Goal: Find specific fact: Find specific fact

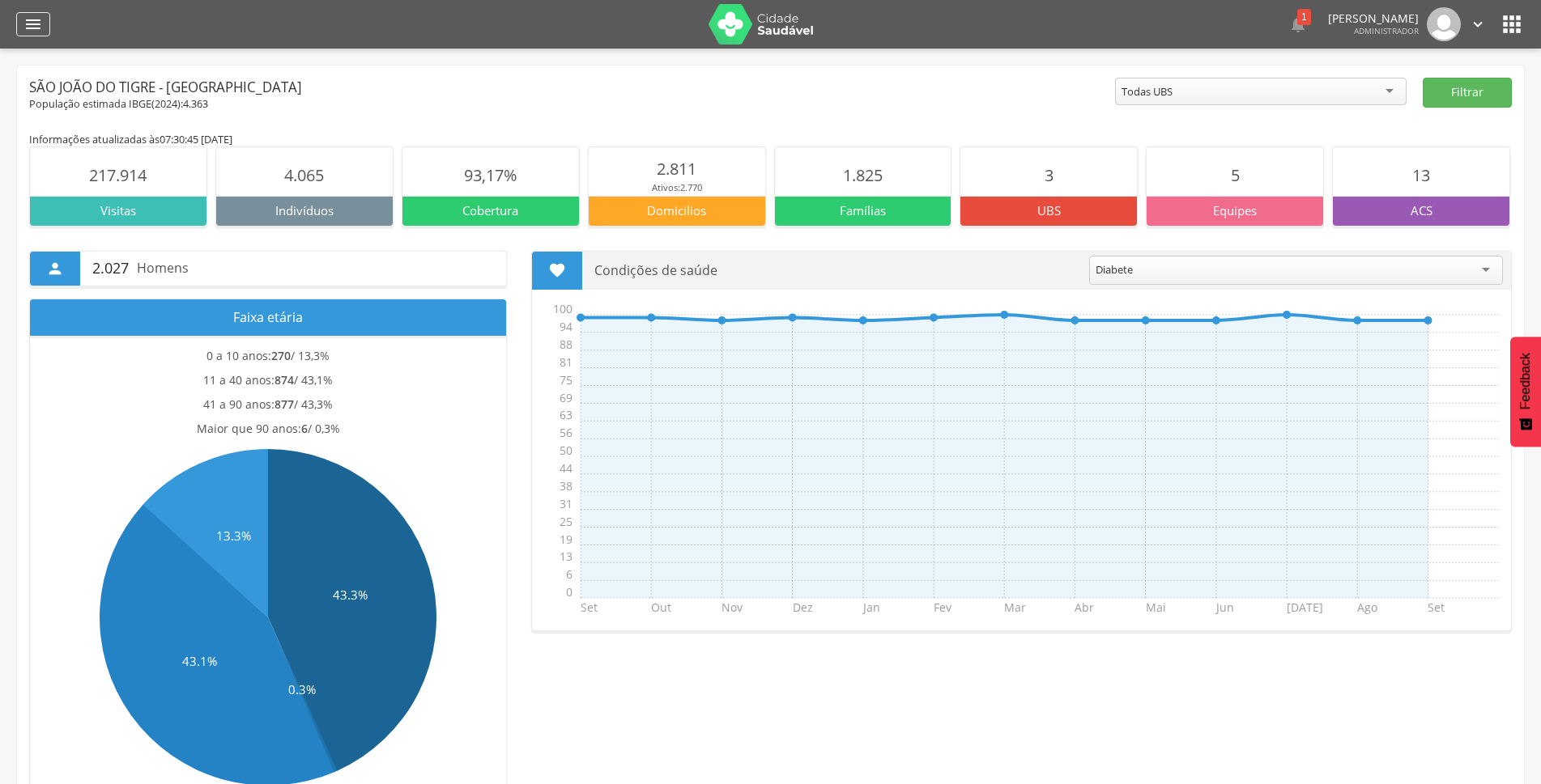
click at [41, 24] on icon "" at bounding box center [33, 24] width 19 height 19
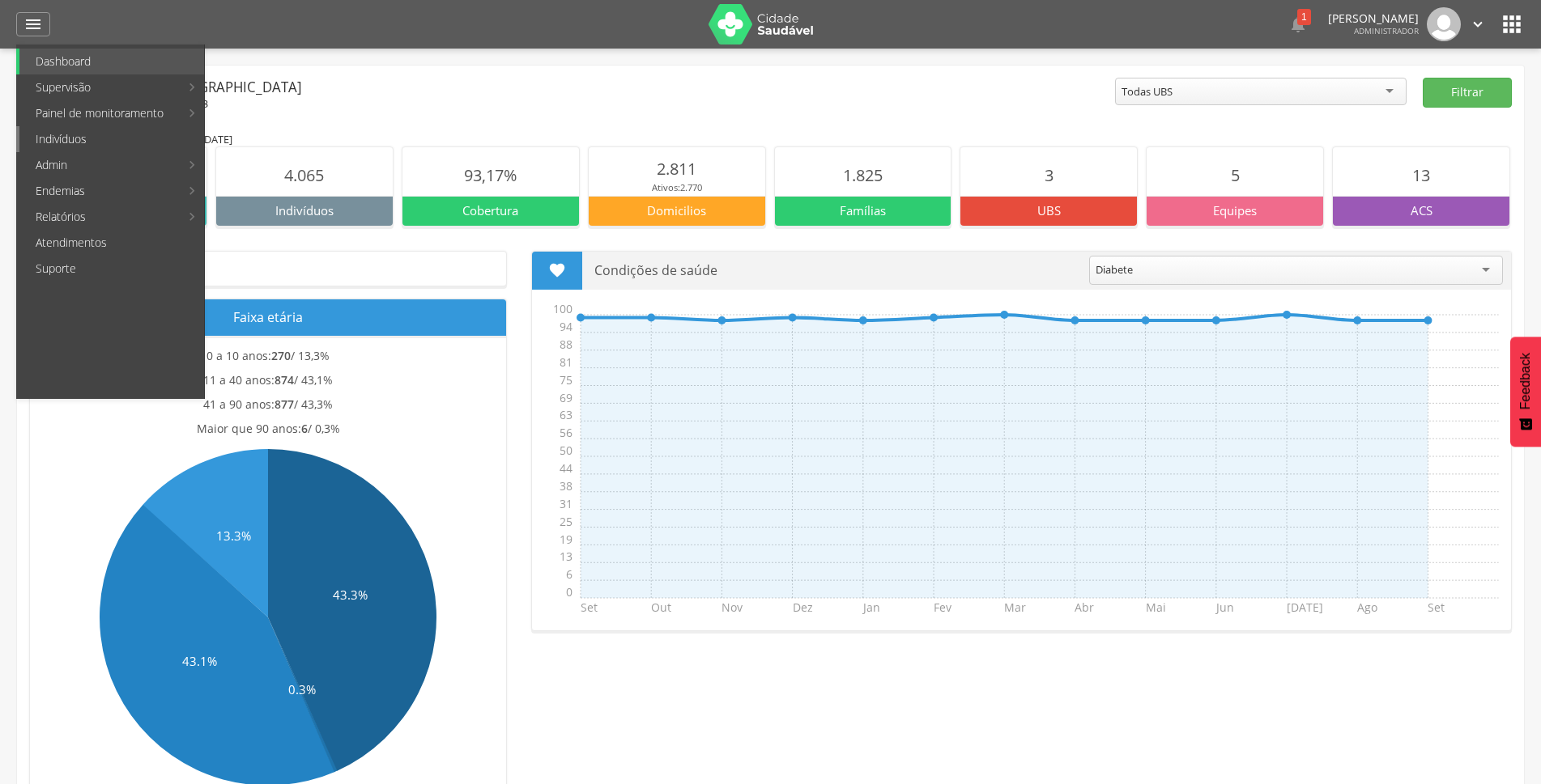
click at [53, 131] on link "Indivíduos" at bounding box center [111, 139] width 184 height 26
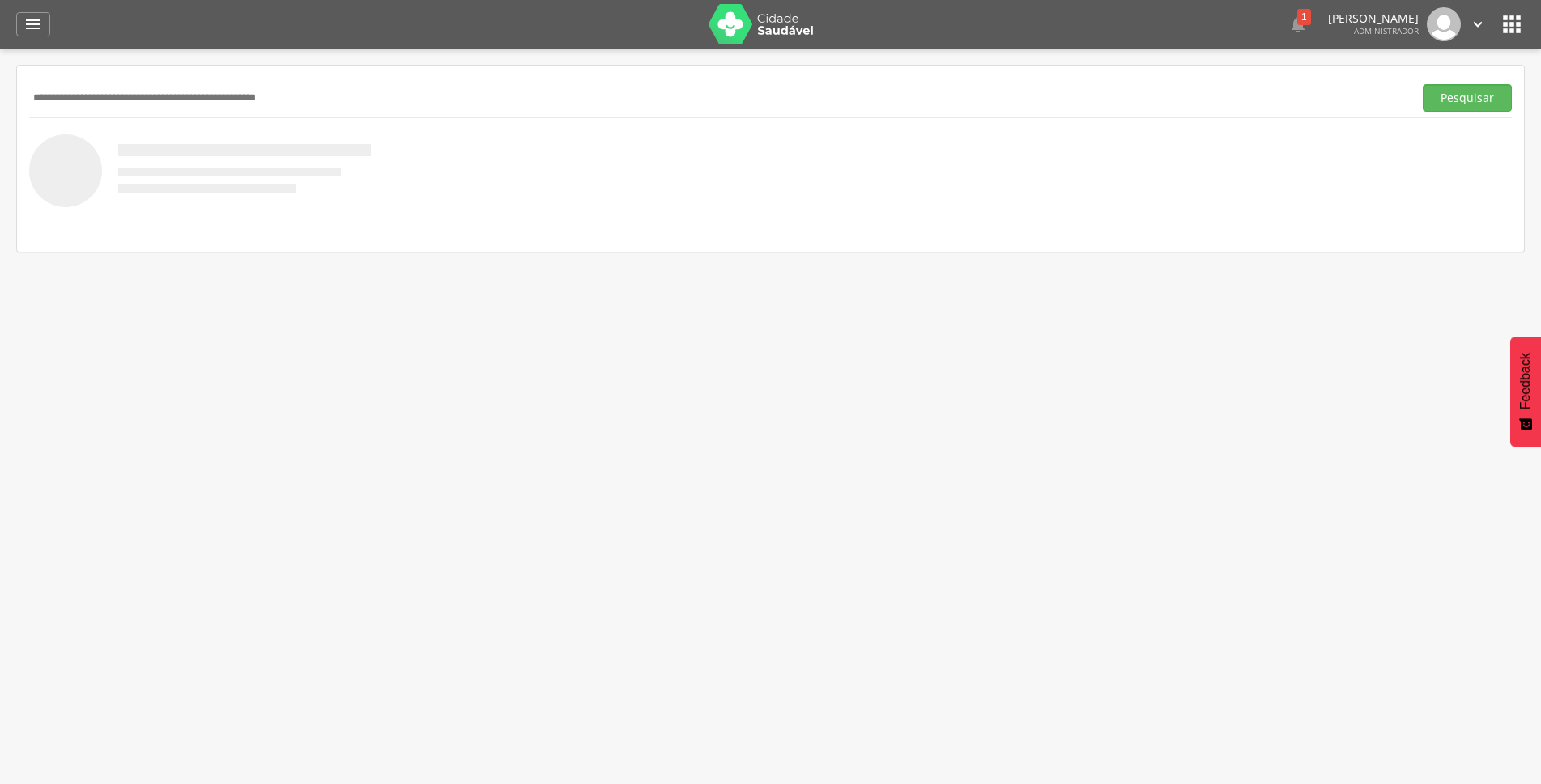
click at [67, 84] on input "text" at bounding box center [717, 98] width 1377 height 28
type input "*******"
click at [1423, 84] on button "Pesquisar" at bounding box center [1467, 98] width 89 height 28
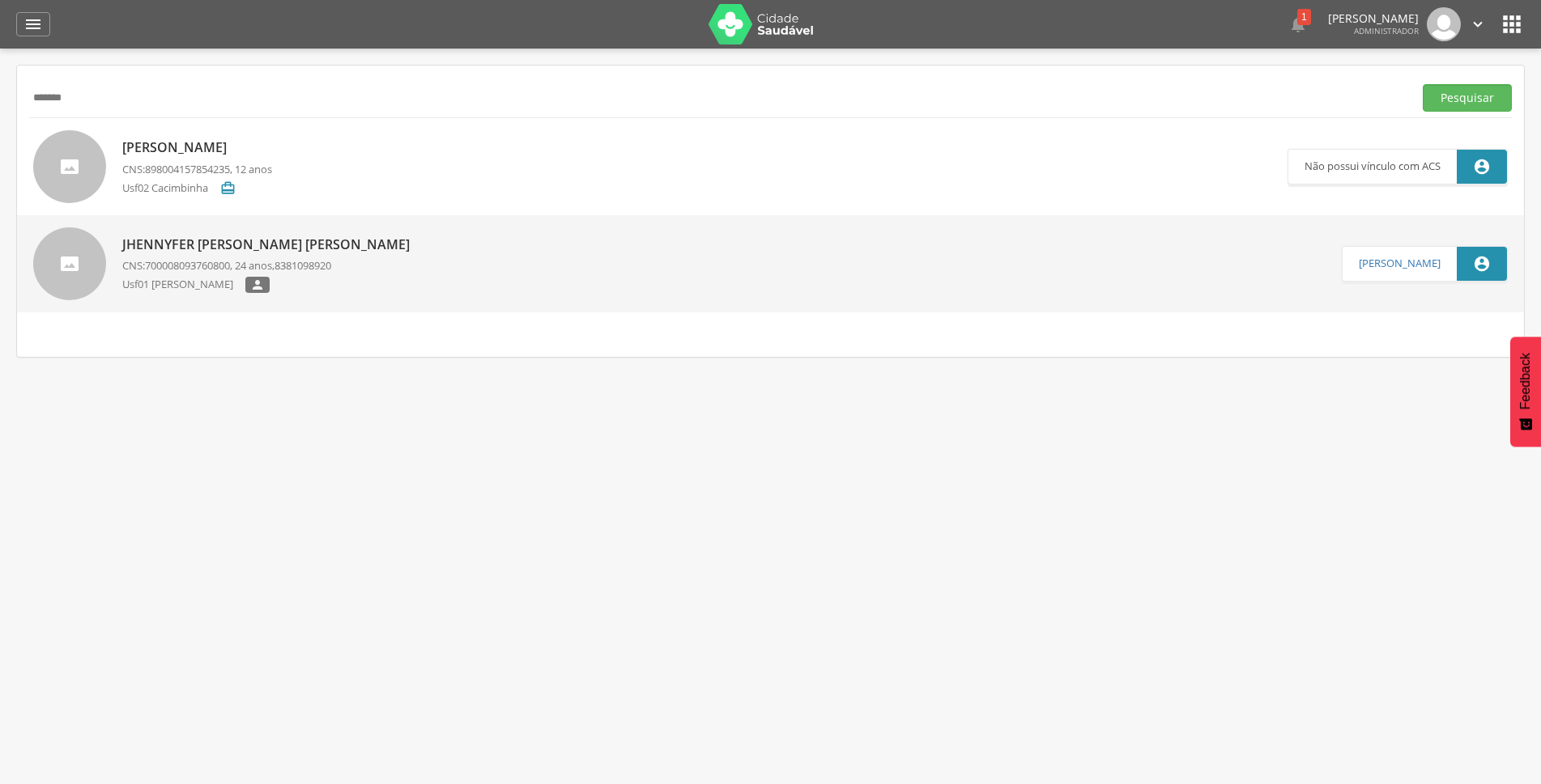
click at [211, 234] on div "Jhennyfer Hillary Barbosa Ricardo de Brito CNS: 700008093760800 , 24 anos, 8381…" at bounding box center [270, 264] width 295 height 67
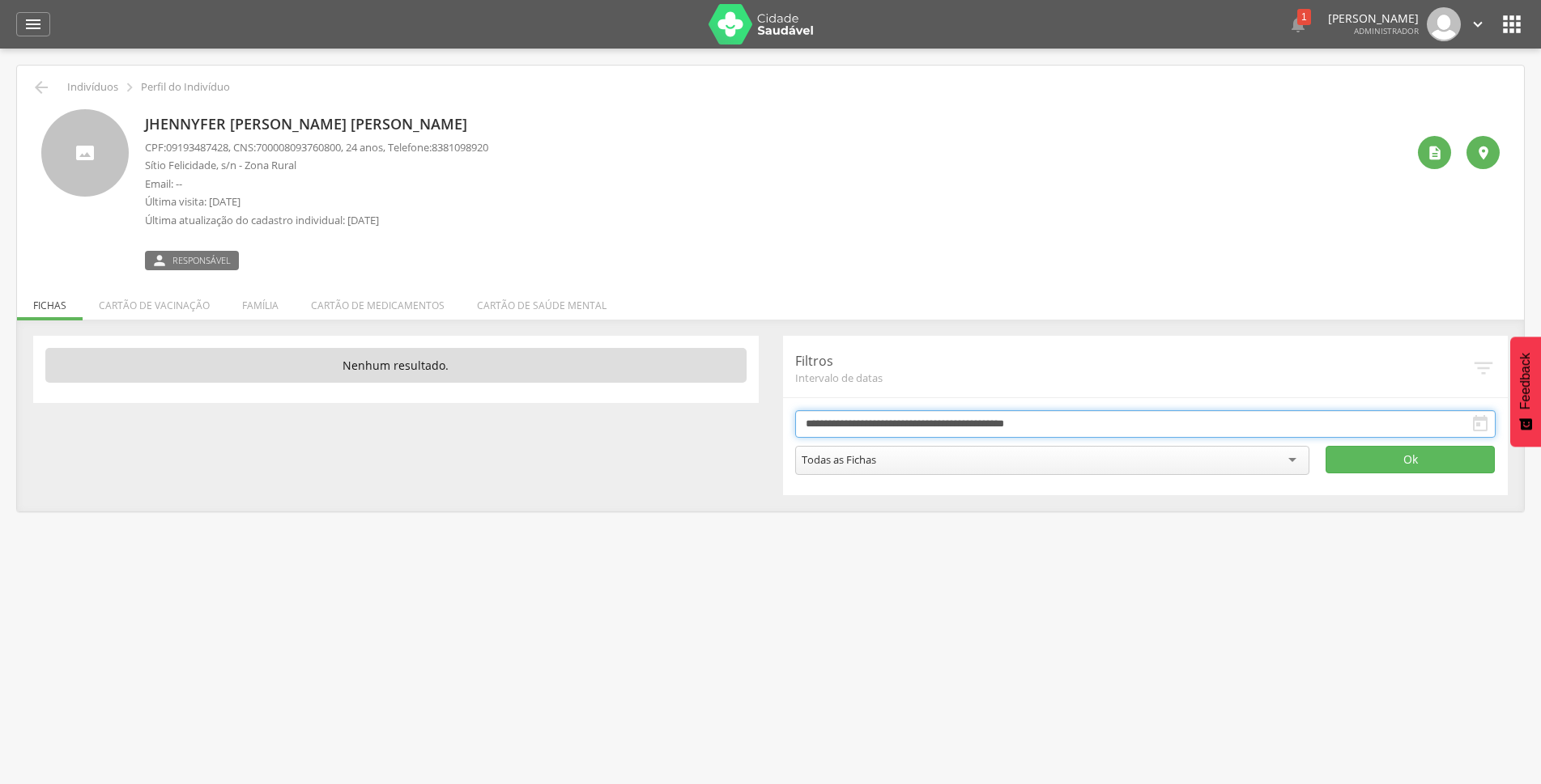
click at [902, 413] on input "**********" at bounding box center [1146, 425] width 701 height 28
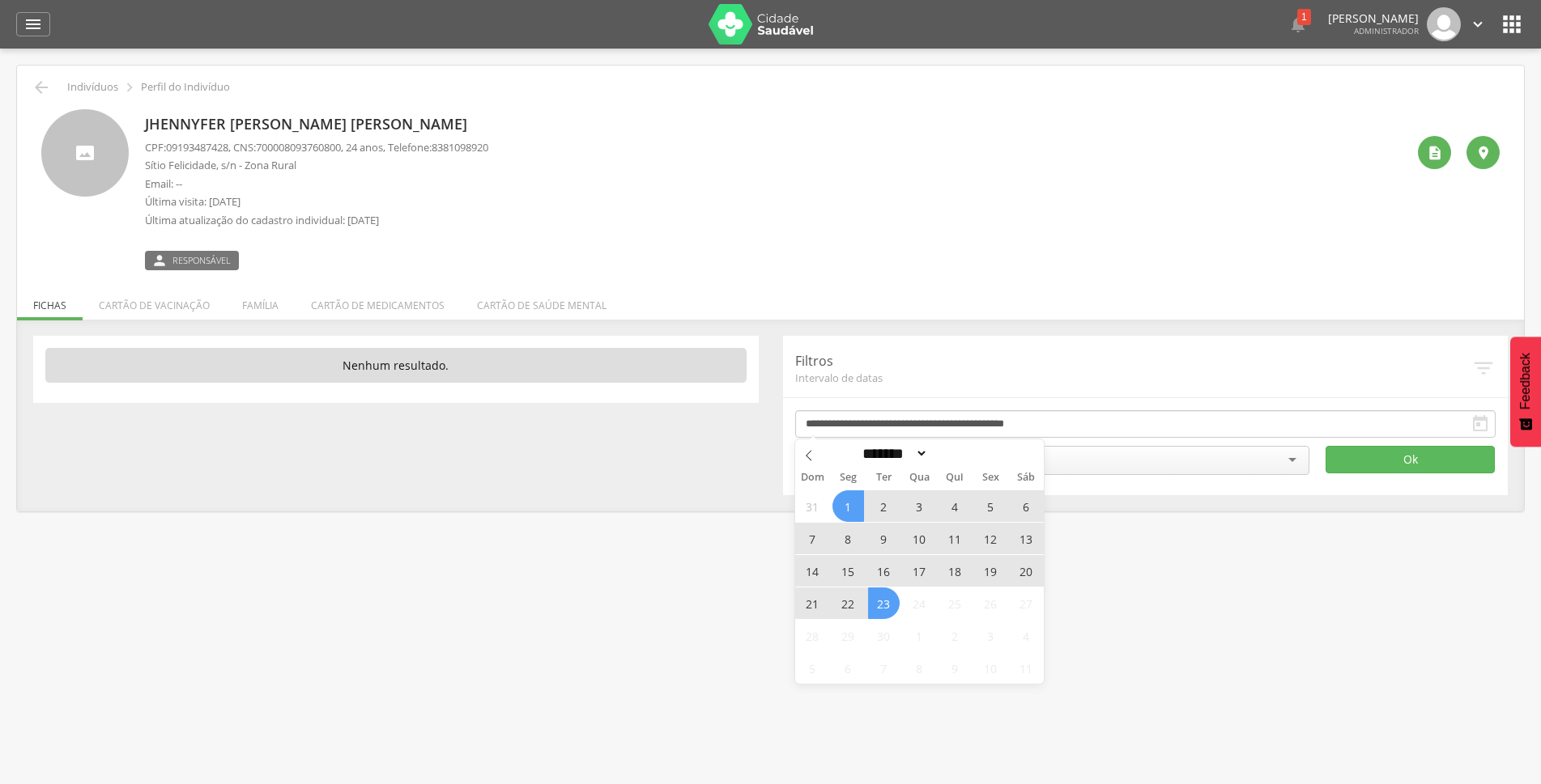
click at [881, 607] on span "23" at bounding box center [883, 603] width 31 height 31
type input "**********"
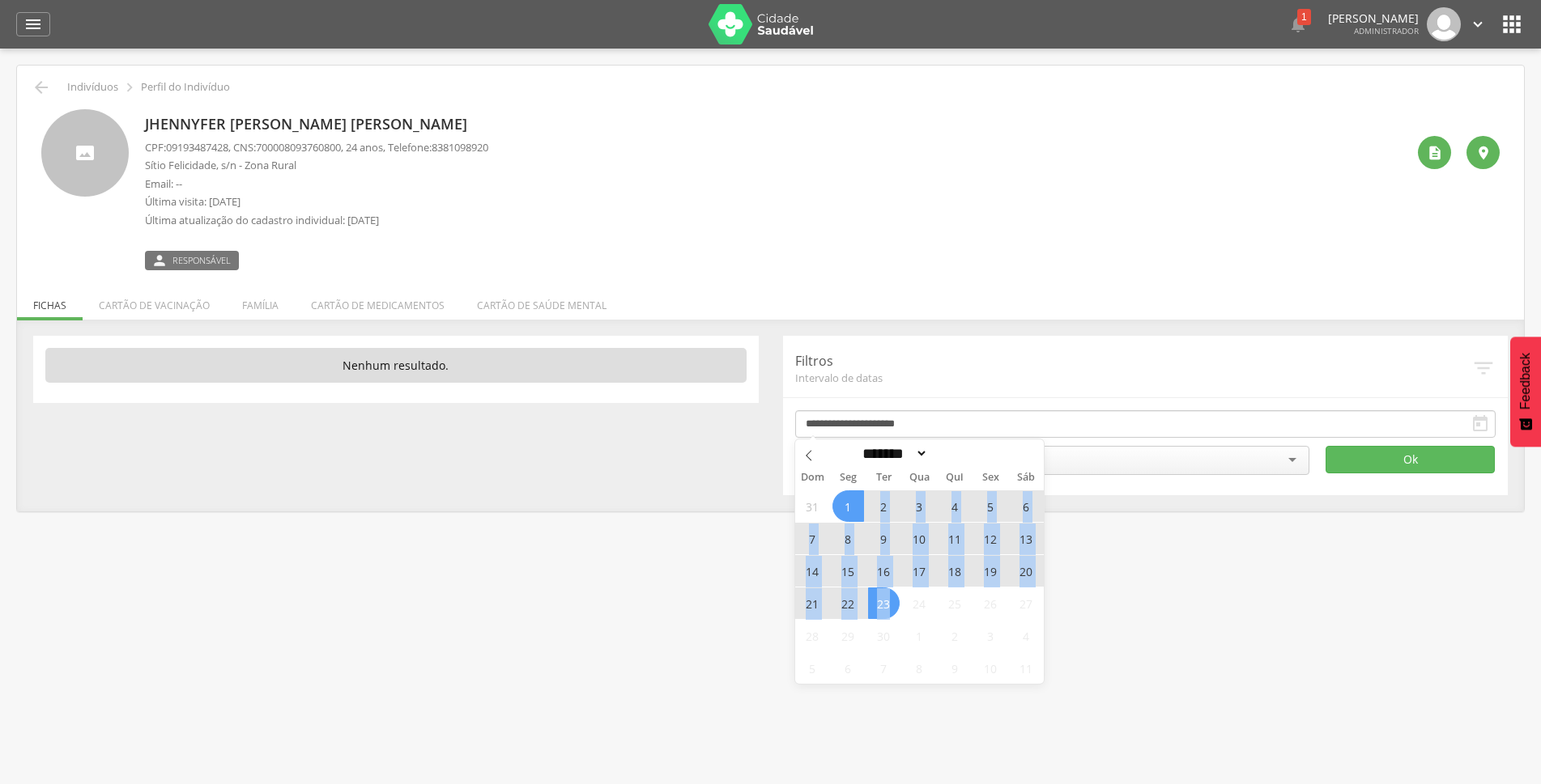
drag, startPoint x: 881, startPoint y: 607, endPoint x: 859, endPoint y: 509, distance: 100.4
click at [859, 509] on div "31 1 2 3 4 5 6 7 8 9 10 11 12 13 14 15 16 17 18 19 20 21 22 23 24 25 26 27 28 2…" at bounding box center [920, 587] width 249 height 194
click at [981, 463] on span at bounding box center [975, 458] width 11 height 9
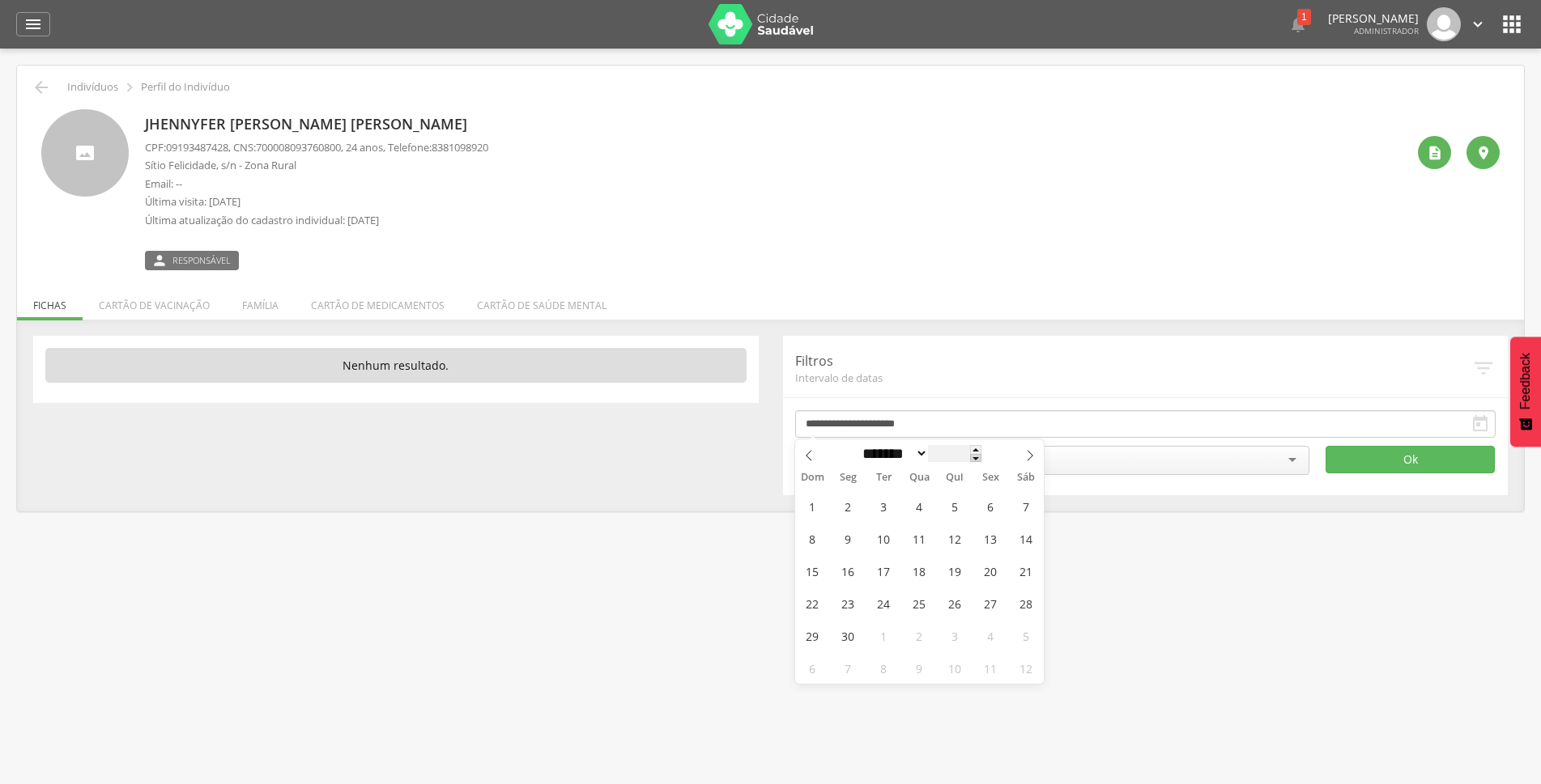
click at [981, 463] on span at bounding box center [975, 458] width 11 height 9
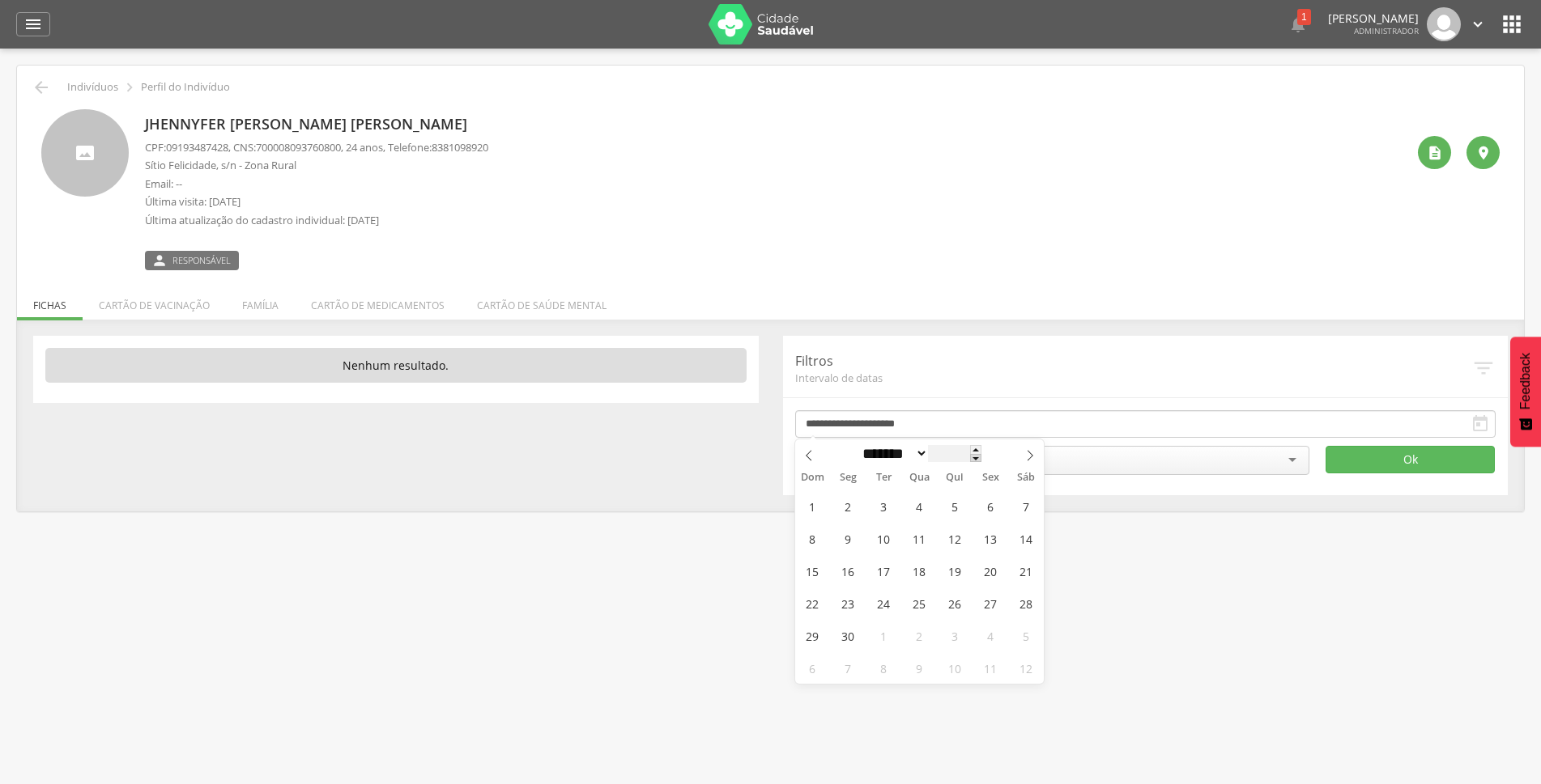
click at [981, 463] on span at bounding box center [975, 458] width 11 height 9
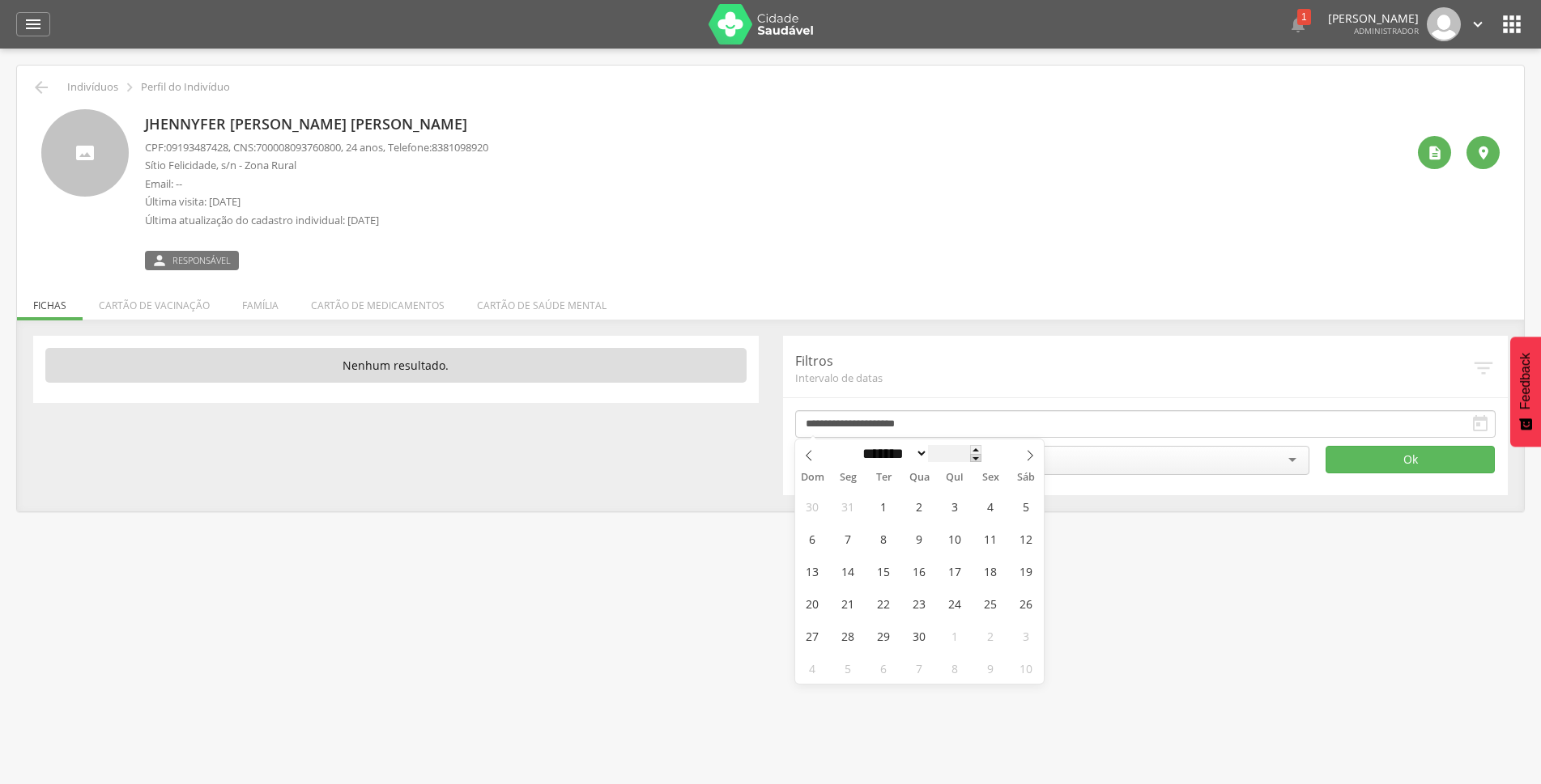
click at [981, 463] on span at bounding box center [975, 458] width 11 height 9
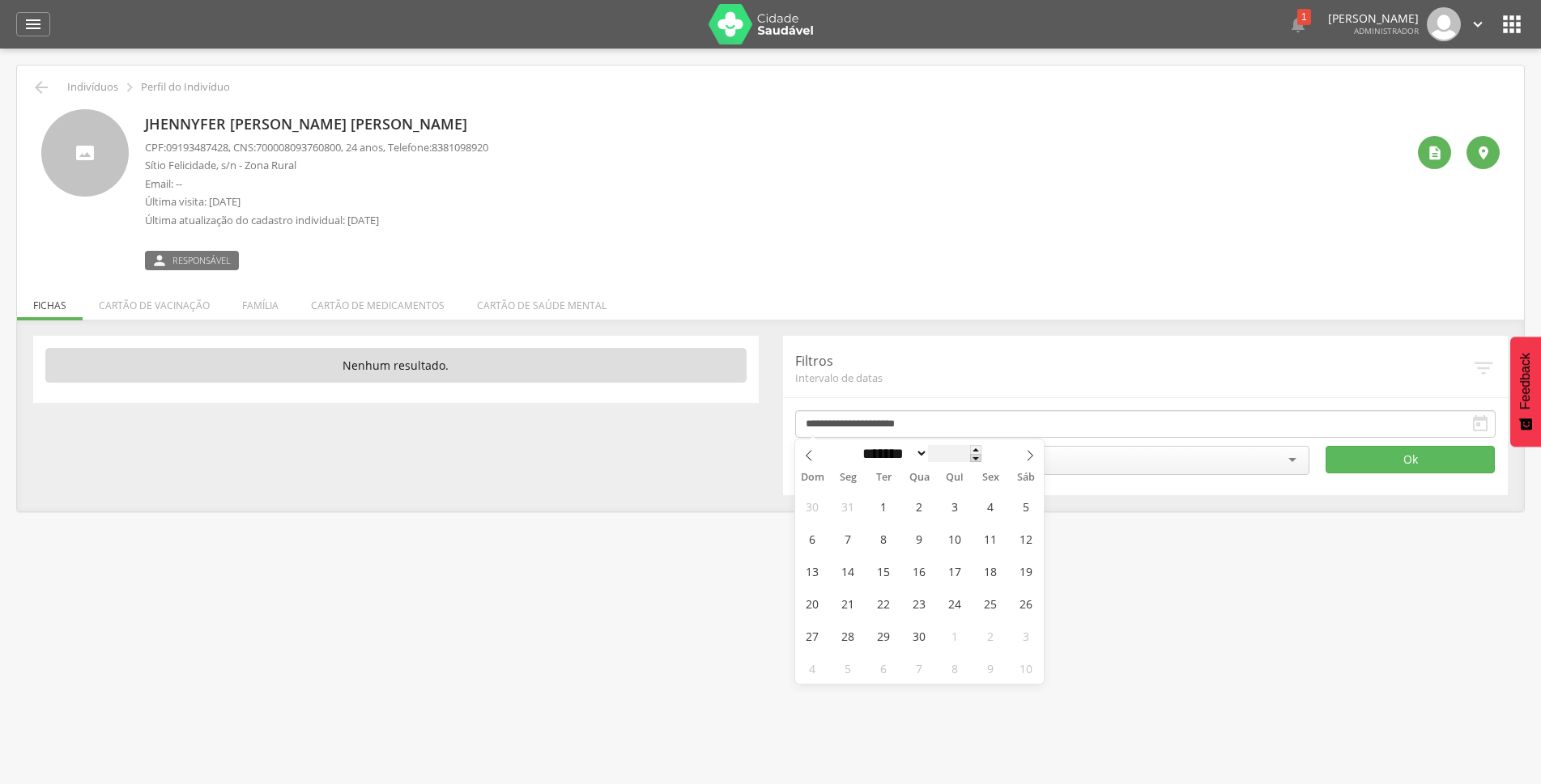
click at [981, 463] on span at bounding box center [975, 458] width 11 height 9
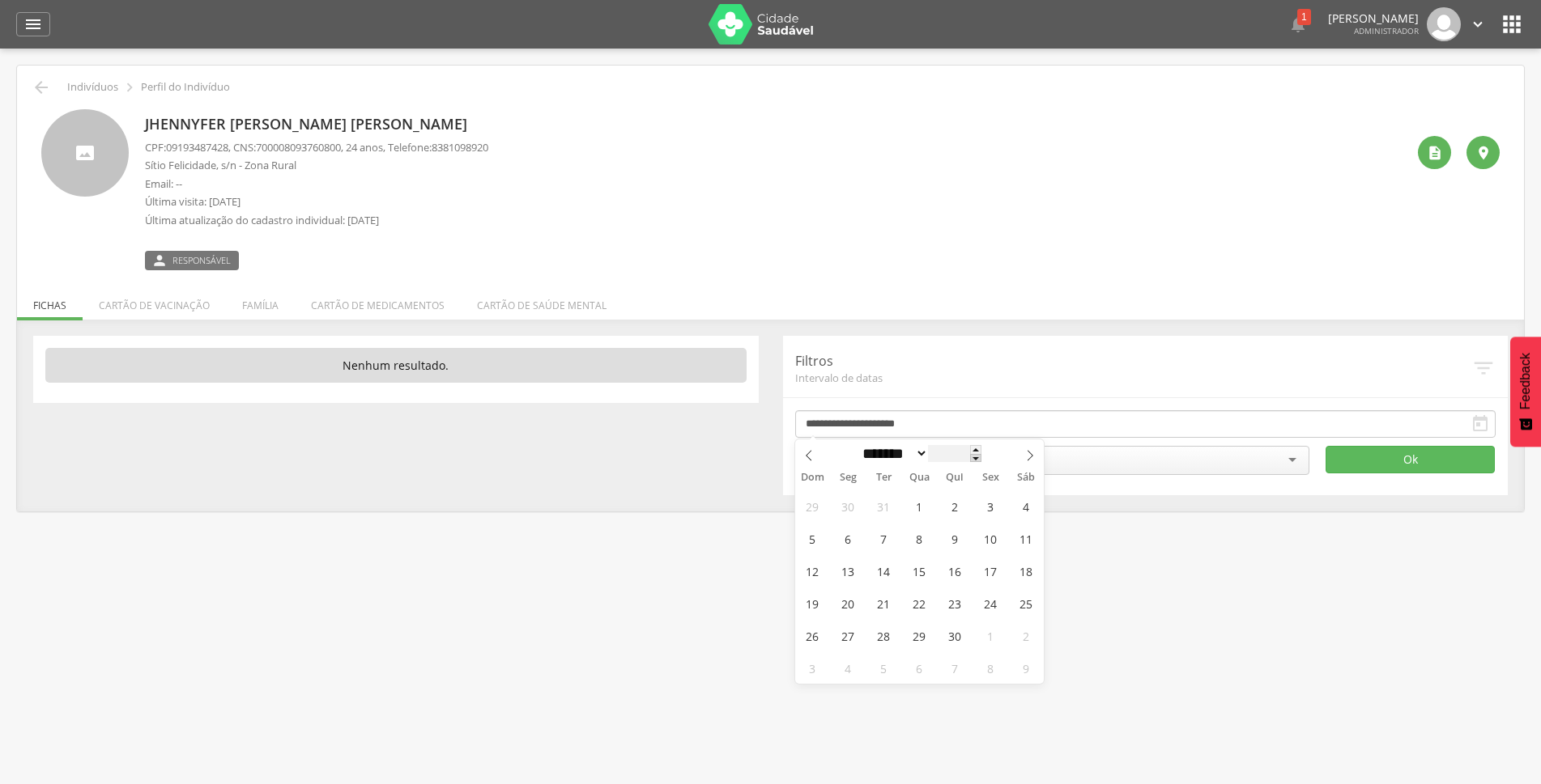
click at [981, 463] on span at bounding box center [975, 458] width 11 height 9
type input "****"
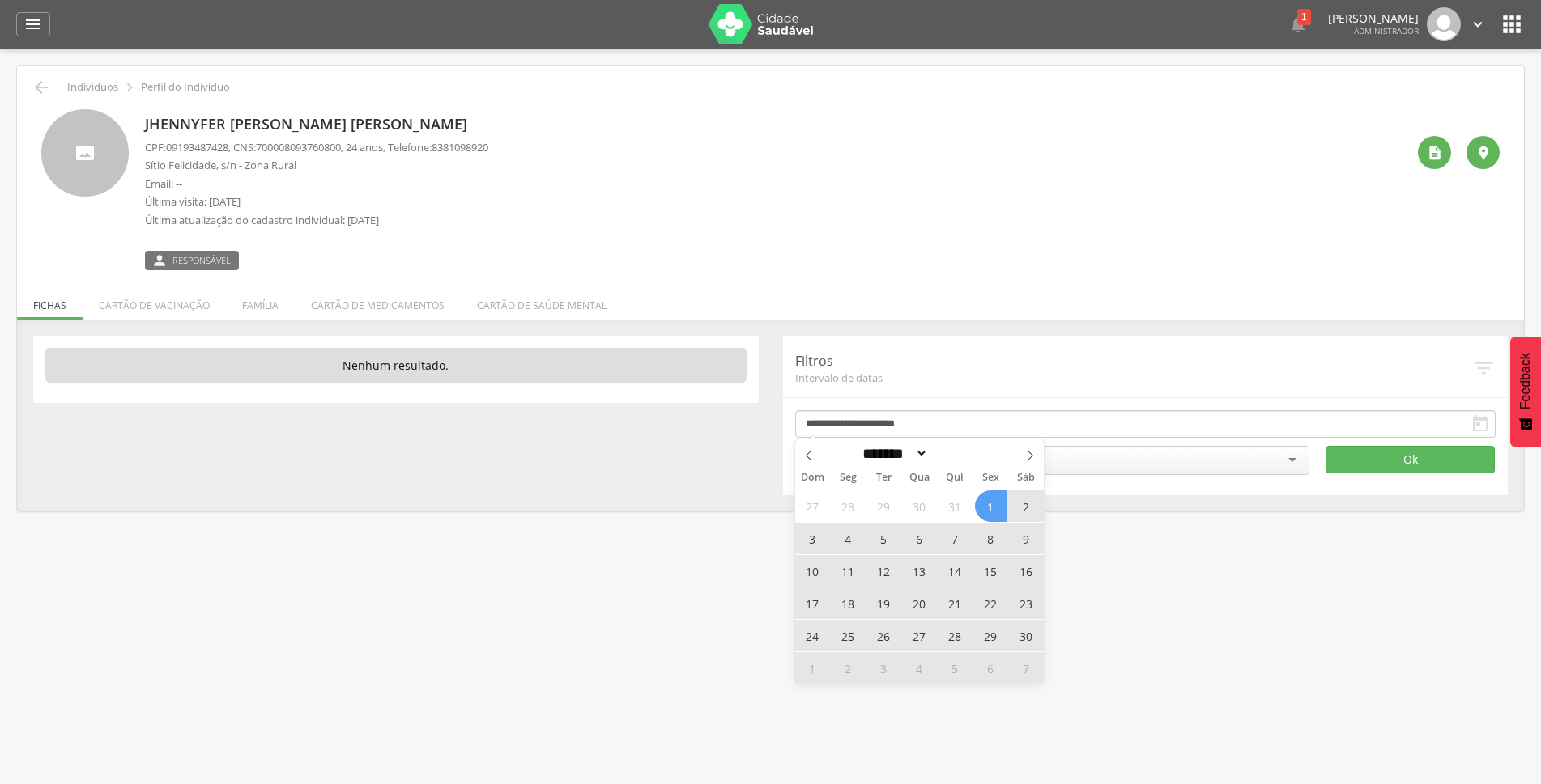
click at [989, 507] on span "1" at bounding box center [991, 506] width 31 height 31
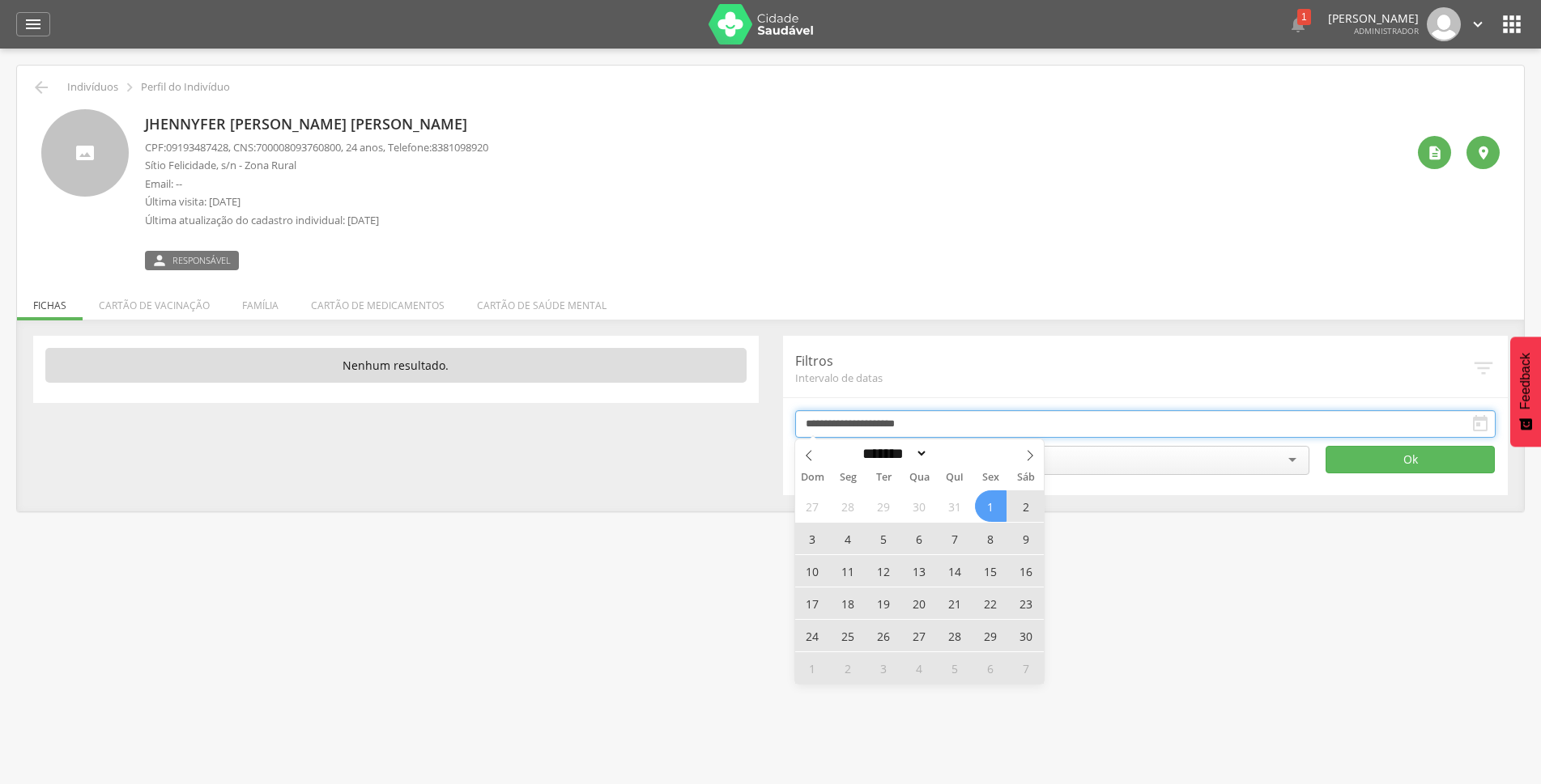
type input "**********"
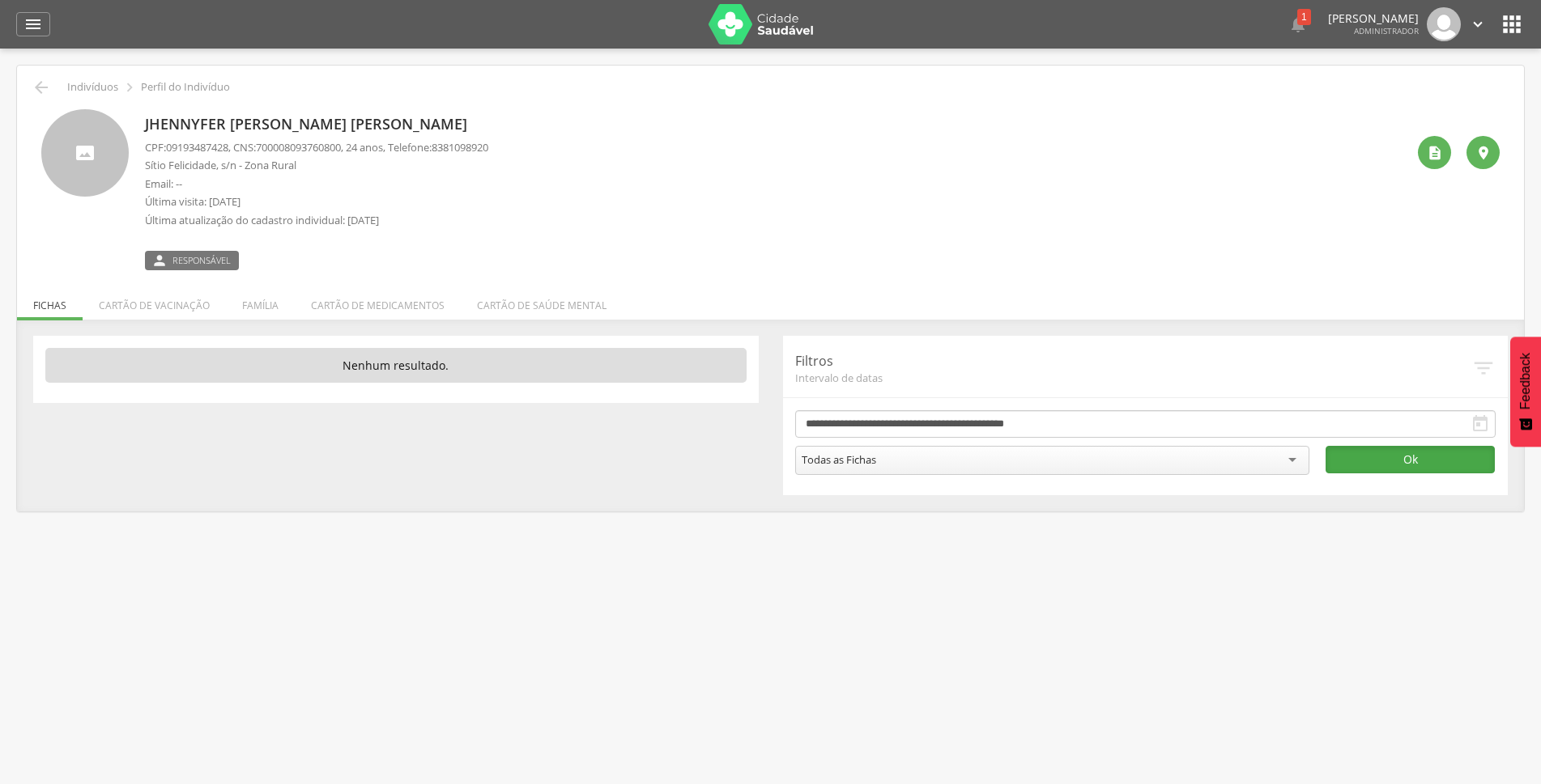
click at [1391, 459] on button "Ok" at bounding box center [1410, 459] width 169 height 28
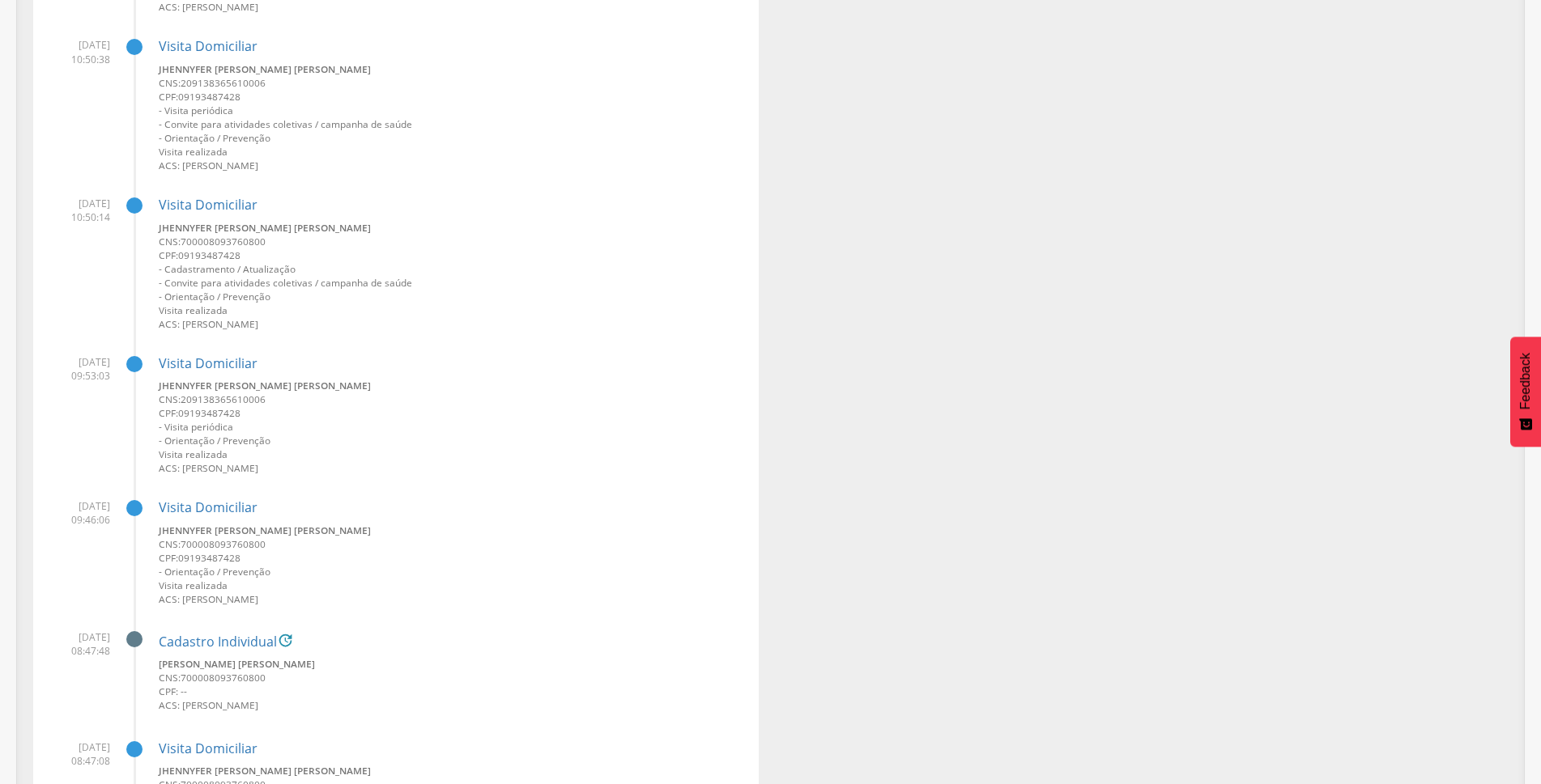
scroll to position [16120, 0]
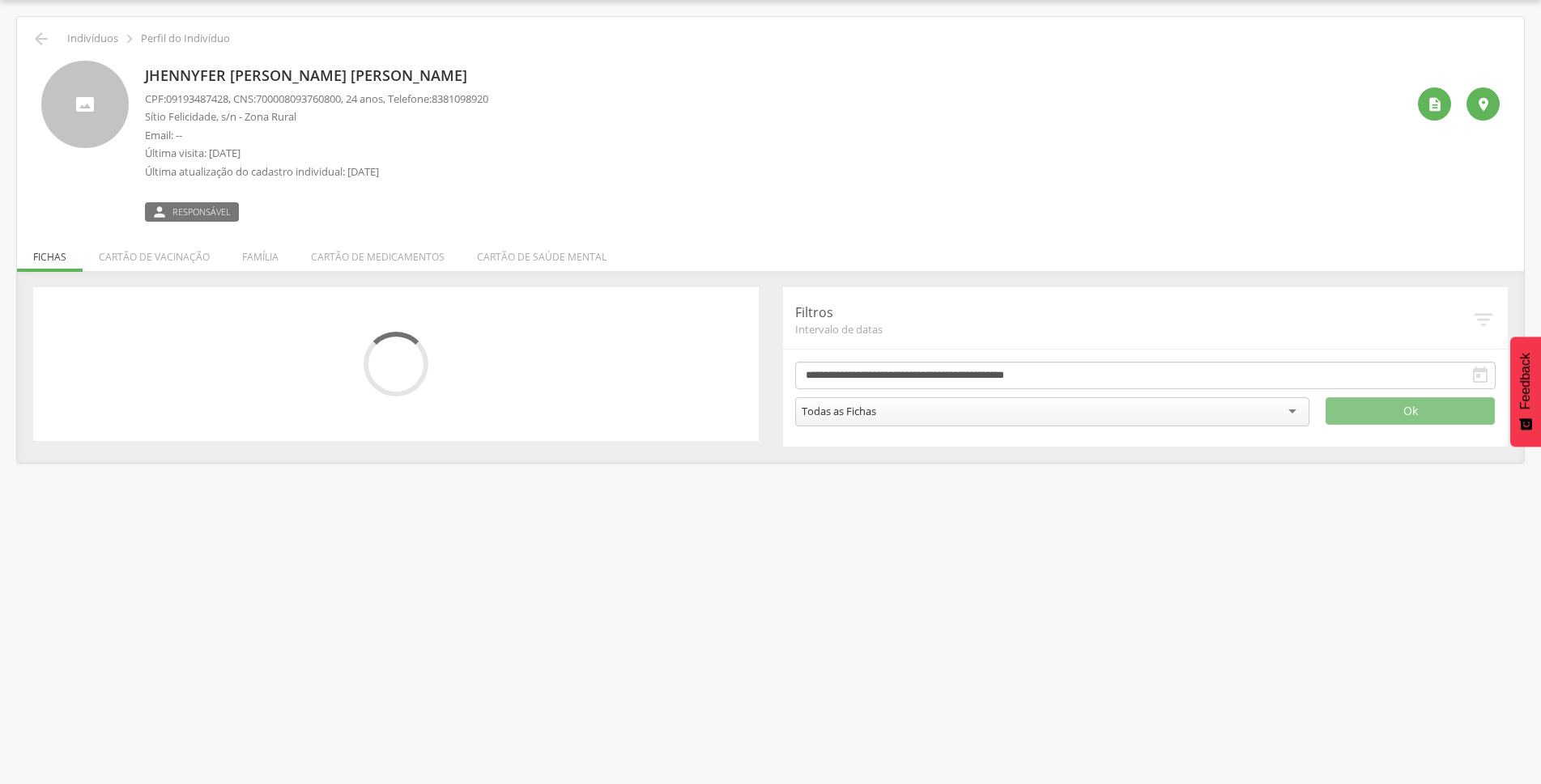
scroll to position [49, 0]
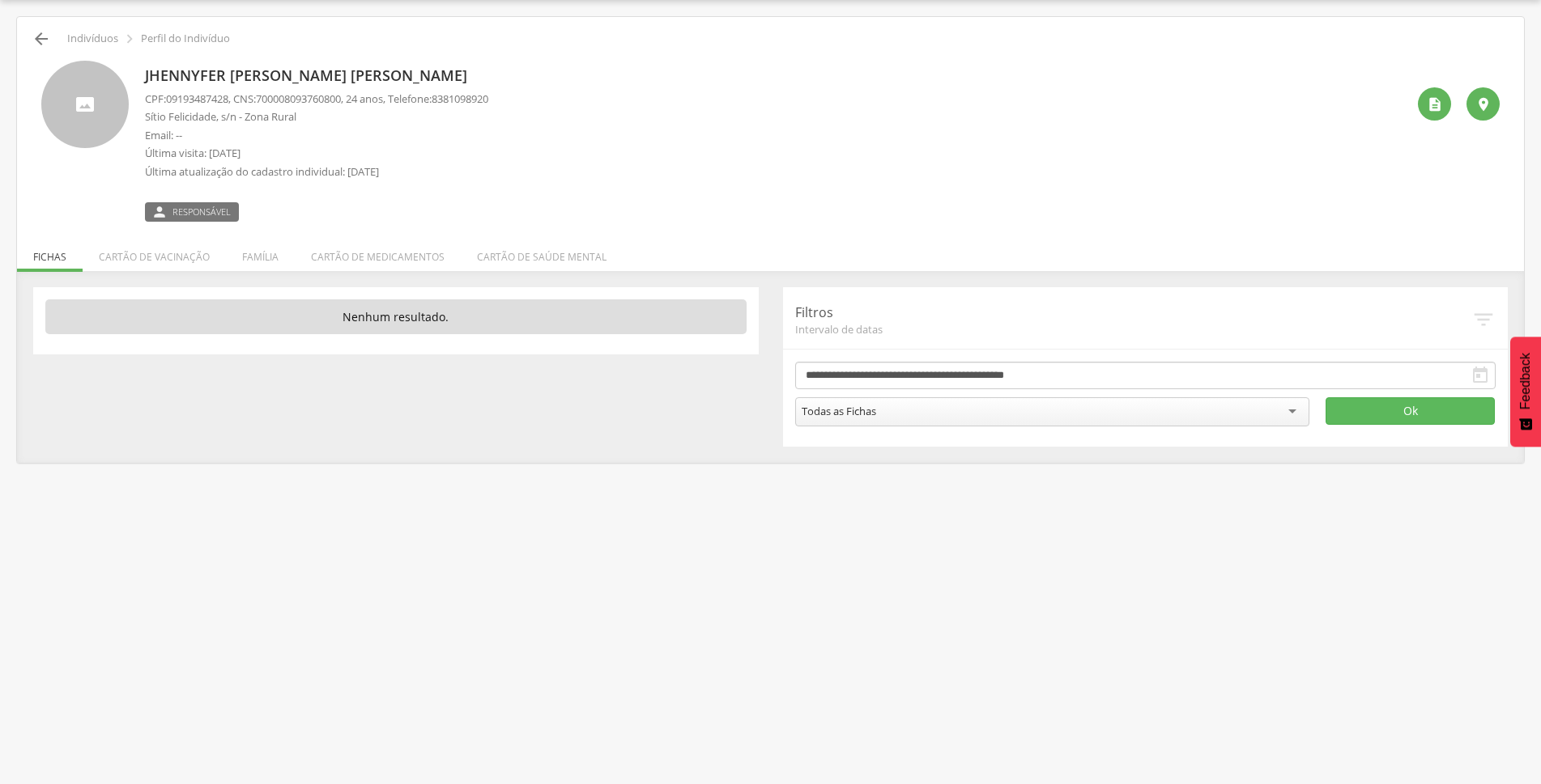
click at [38, 31] on icon "" at bounding box center [40, 39] width 19 height 19
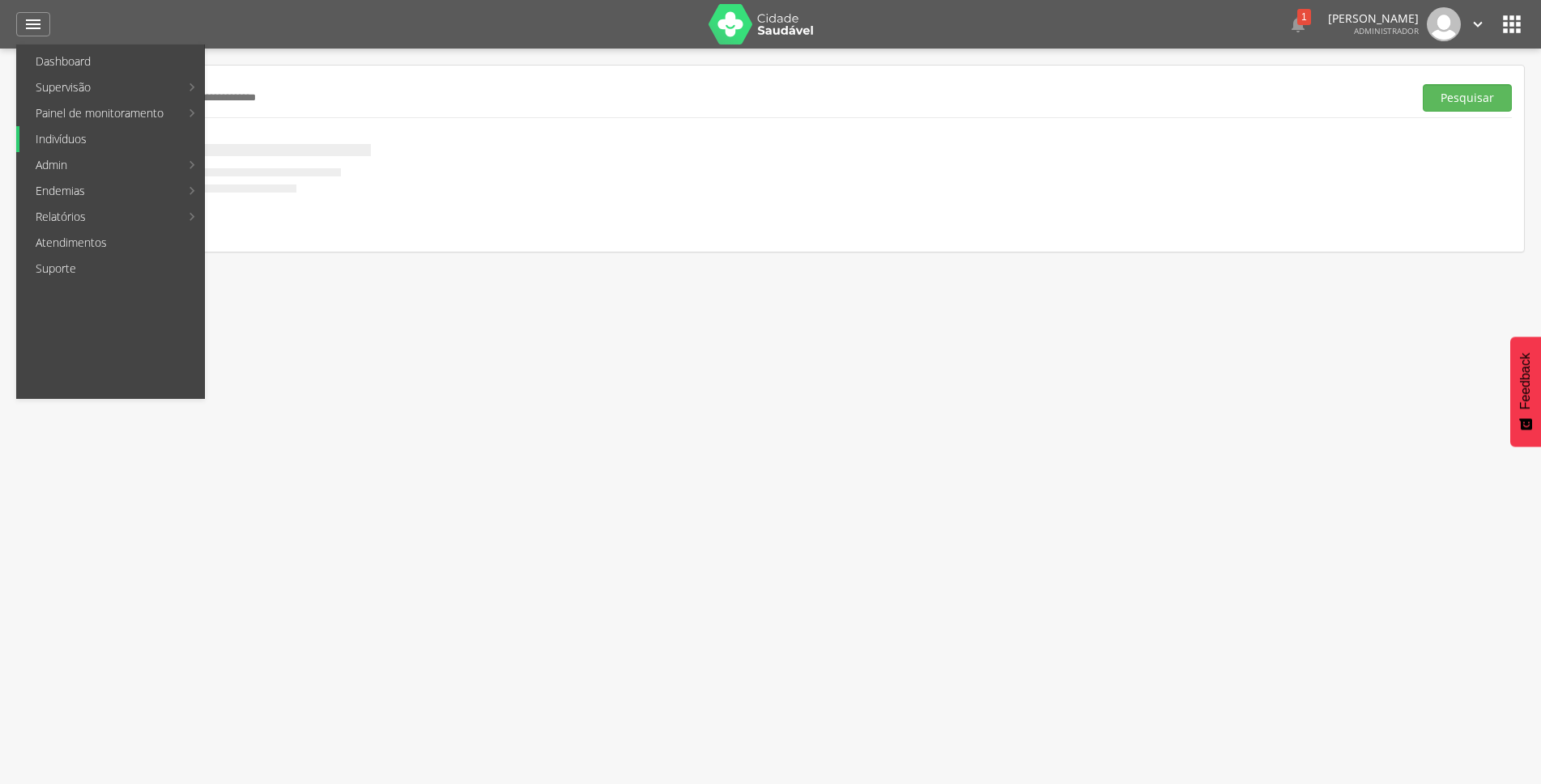
click at [69, 146] on link "Indivíduos" at bounding box center [111, 139] width 184 height 26
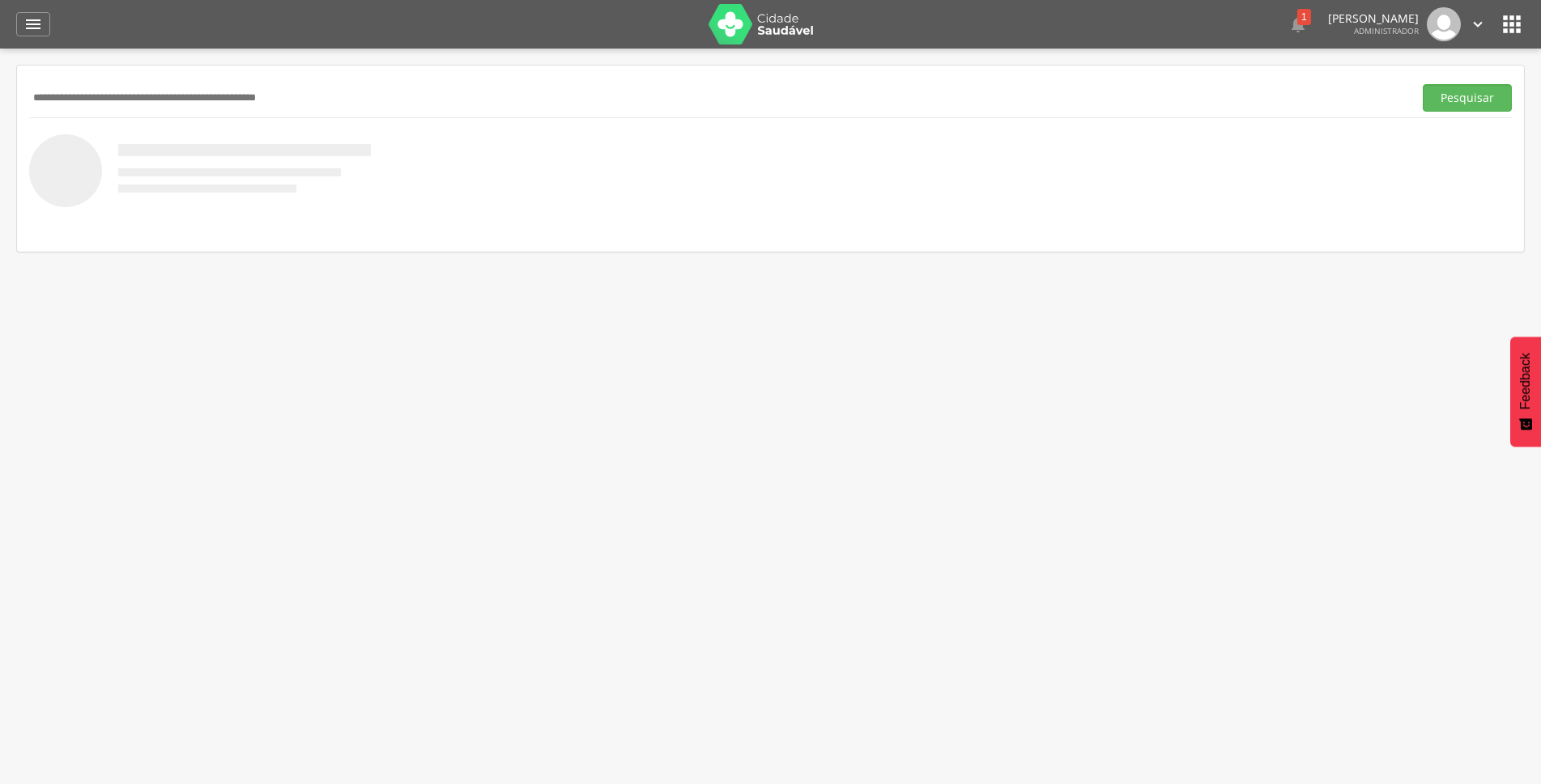
click at [142, 94] on input "text" at bounding box center [717, 98] width 1377 height 28
type input "**********"
click at [1423, 84] on button "Pesquisar" at bounding box center [1467, 98] width 89 height 28
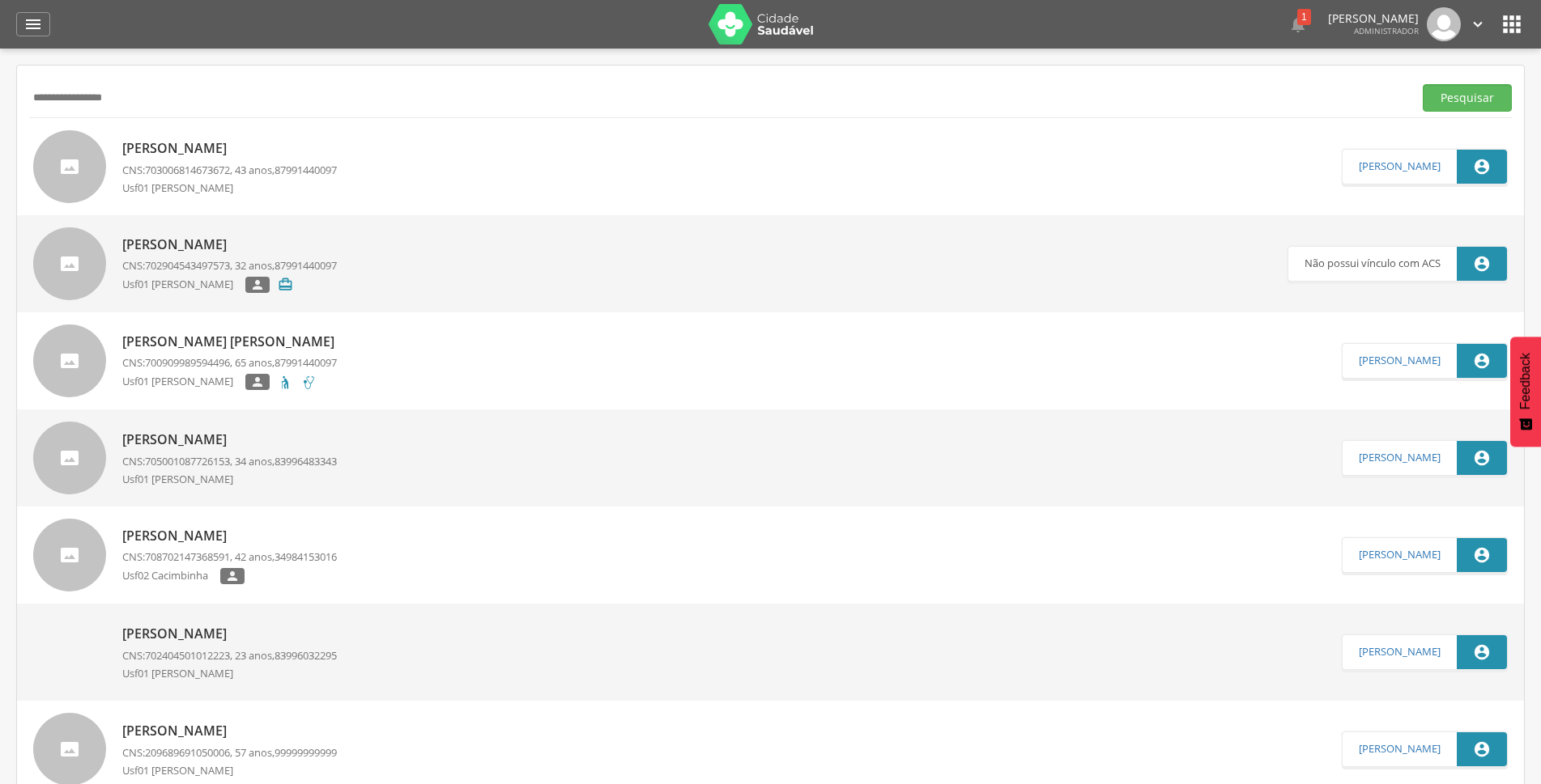
click at [211, 150] on p "Andre Tomas Gomes" at bounding box center [229, 149] width 215 height 18
type input "**********"
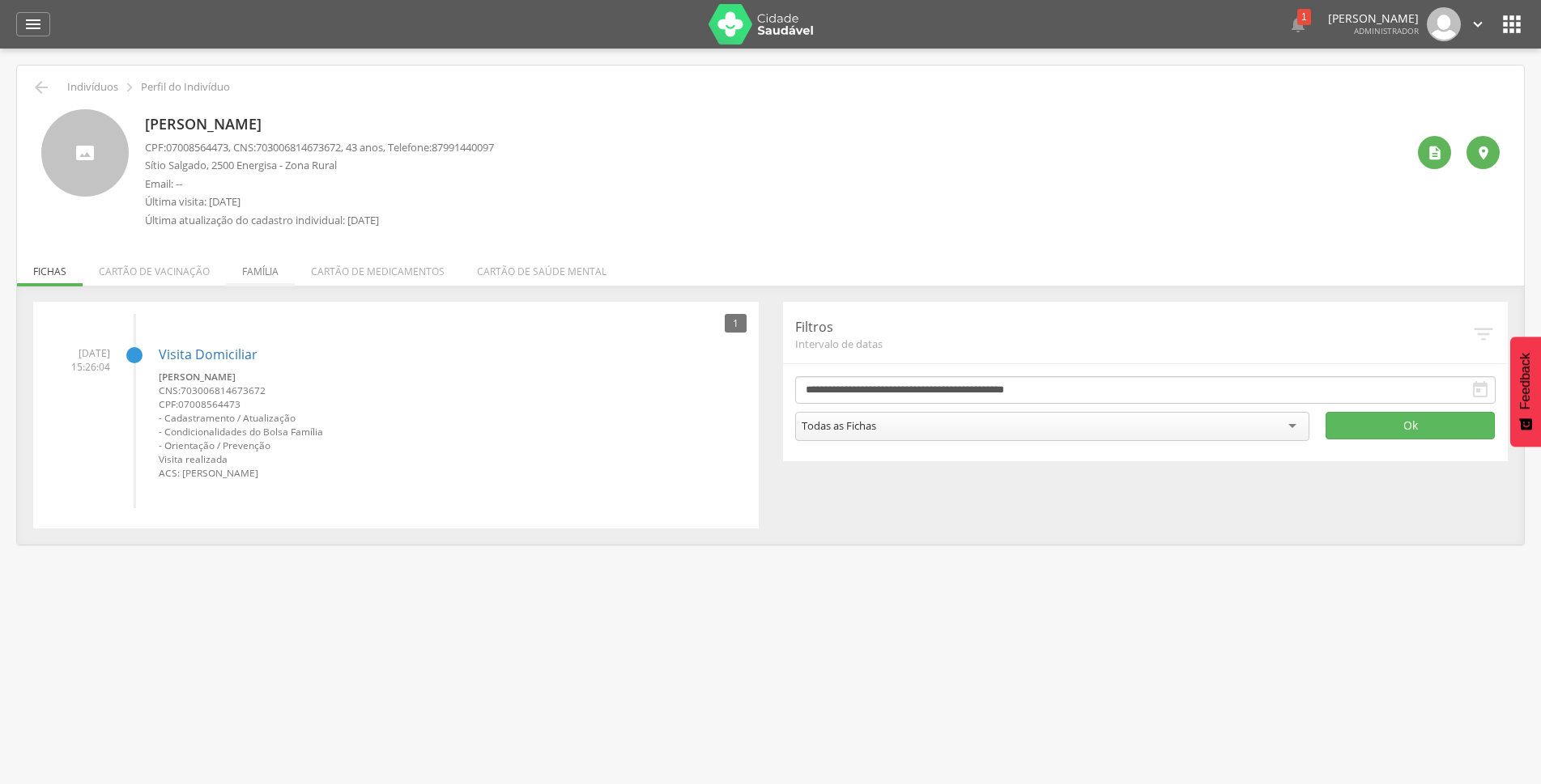
click at [258, 265] on li "Família" at bounding box center [260, 267] width 69 height 38
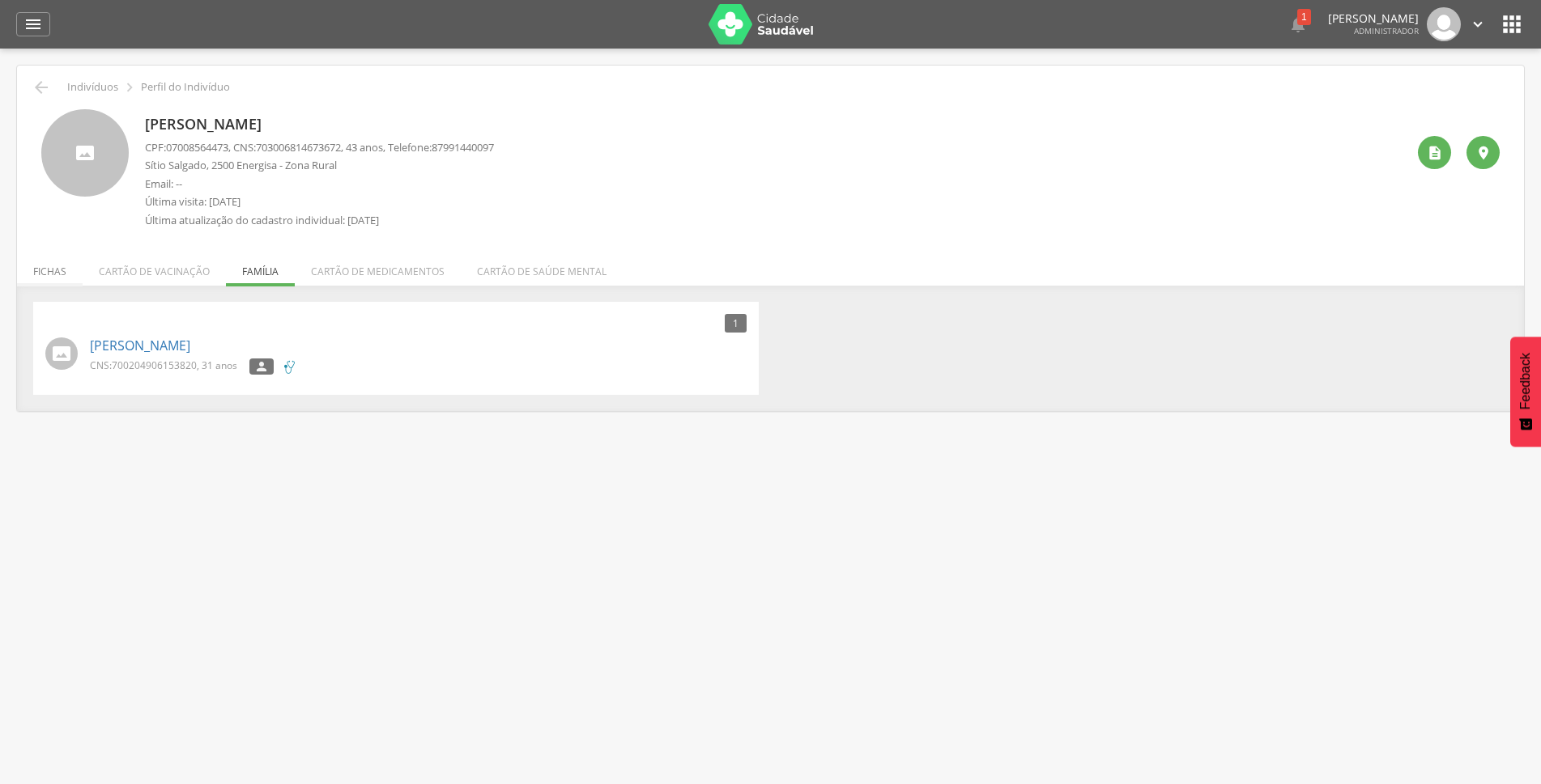
click at [53, 270] on li "Fichas" at bounding box center [50, 267] width 65 height 38
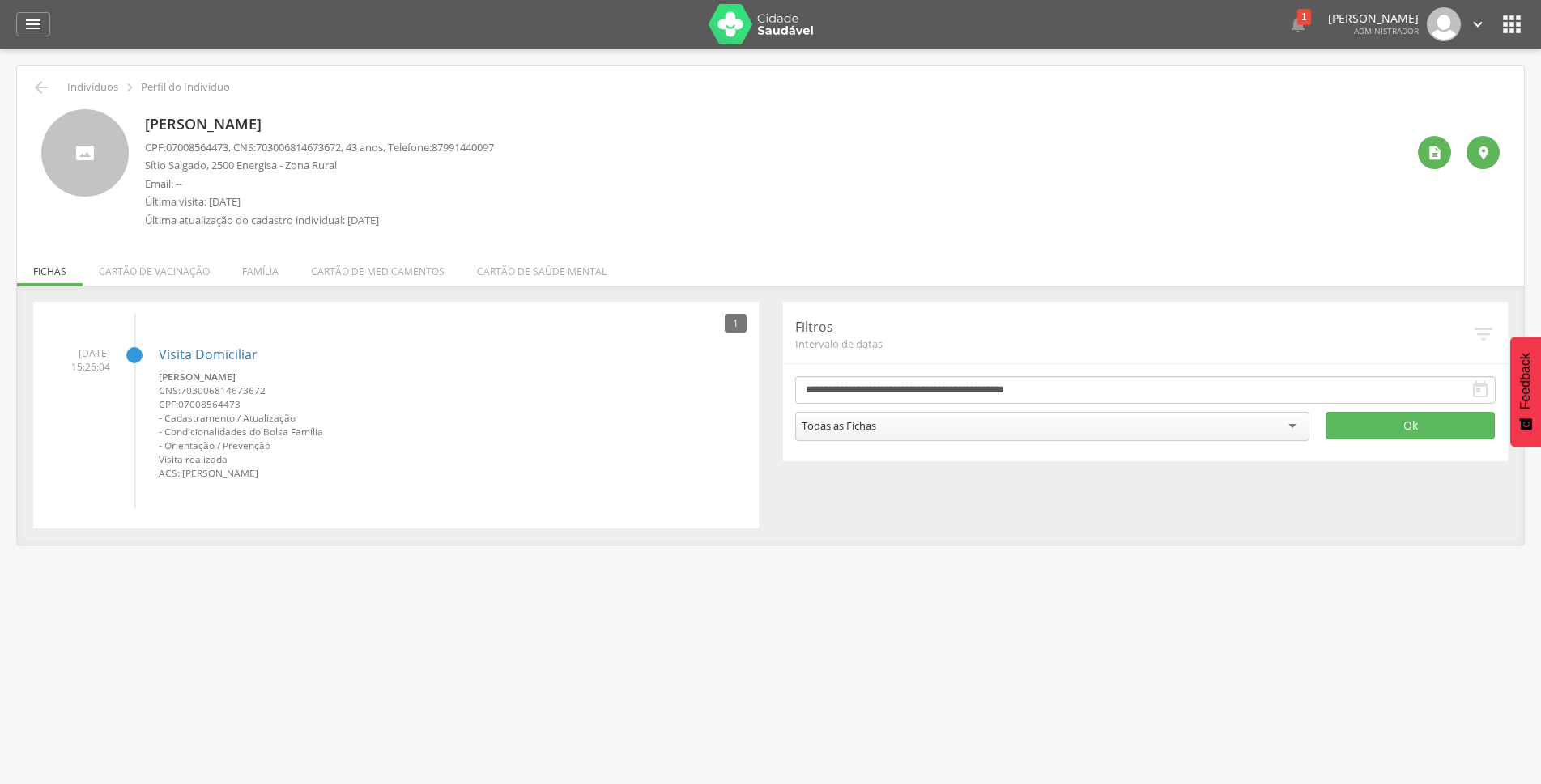
click at [1400, 218] on div "Andre Tomas Gomes CPF: 07008564473 , CNS: 703006814673672 , 43 anos, Telefone: …" at bounding box center [775, 172] width 1260 height 127
drag, startPoint x: 1225, startPoint y: 245, endPoint x: 1025, endPoint y: 241, distance: 200.0
click at [1215, 244] on div " Indivíduos  Perfil do Indivíduo Andre Tomas Gomes CPF: 07008564473 , CNS: 70…" at bounding box center [770, 304] width 1507 height 480
drag, startPoint x: 172, startPoint y: 148, endPoint x: 234, endPoint y: 148, distance: 62.0
click at [228, 148] on span "07008564473" at bounding box center [197, 148] width 62 height 15
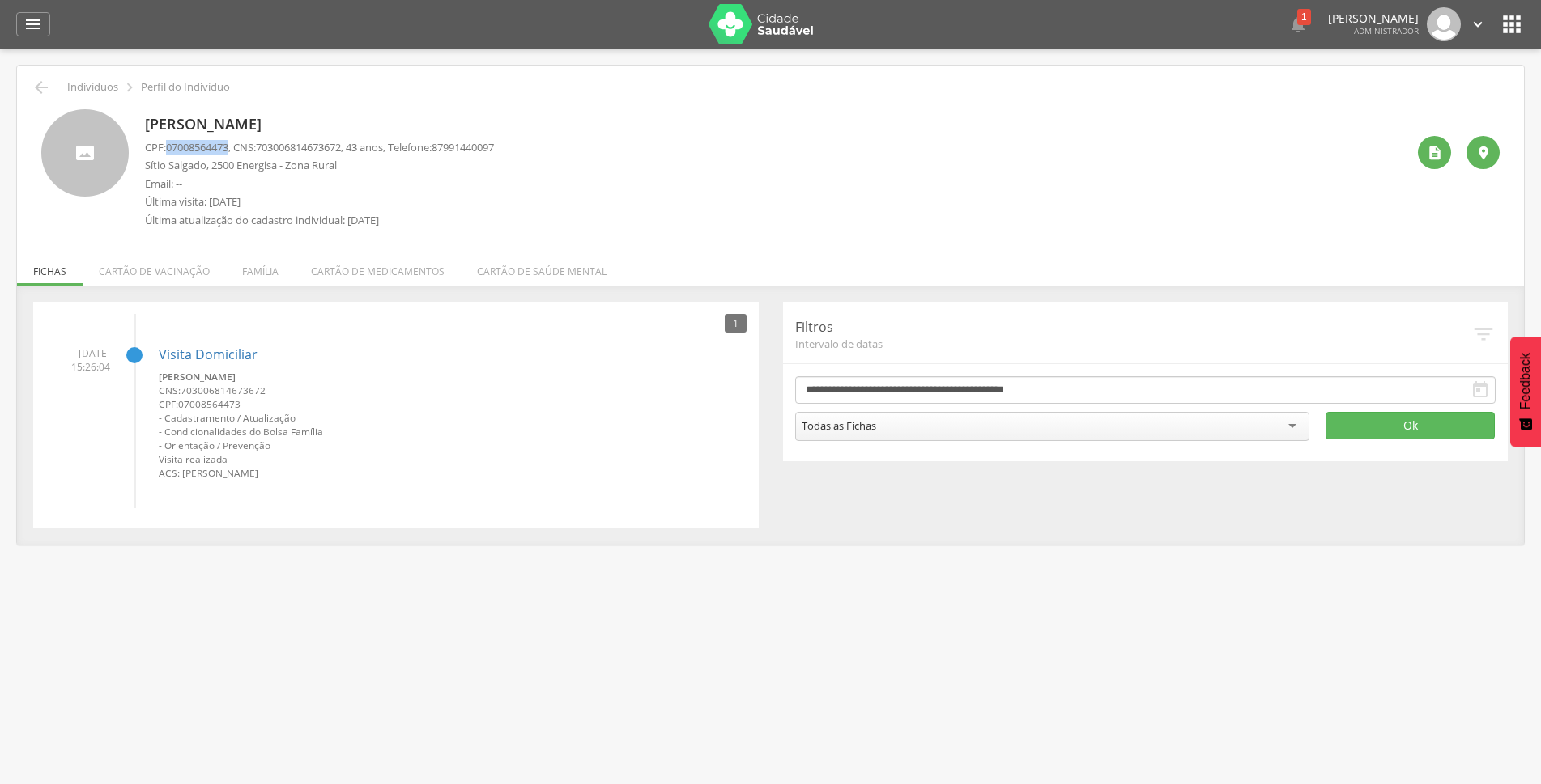
copy span "07008564473"
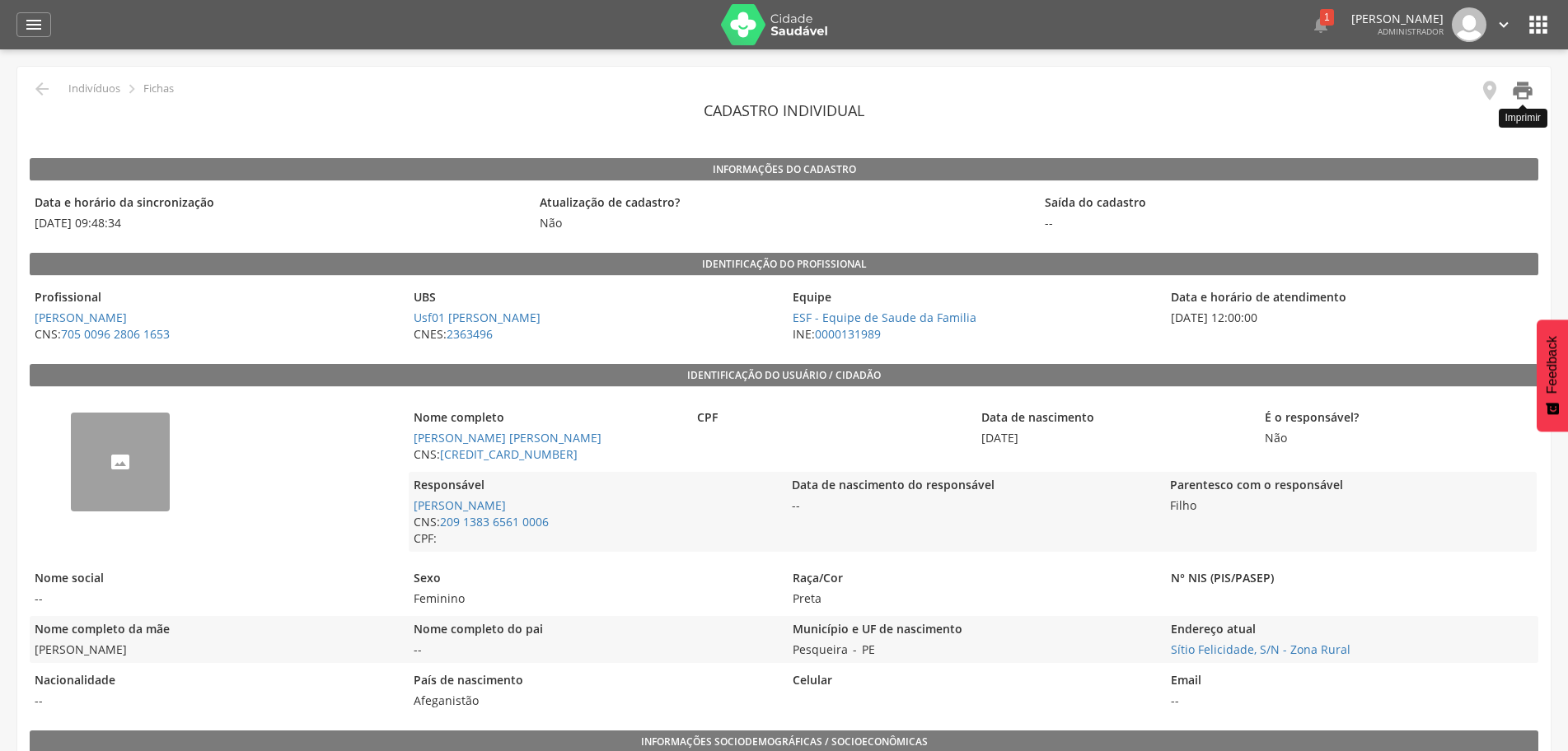
click at [1530, 90] on icon "" at bounding box center [1522, 90] width 23 height 23
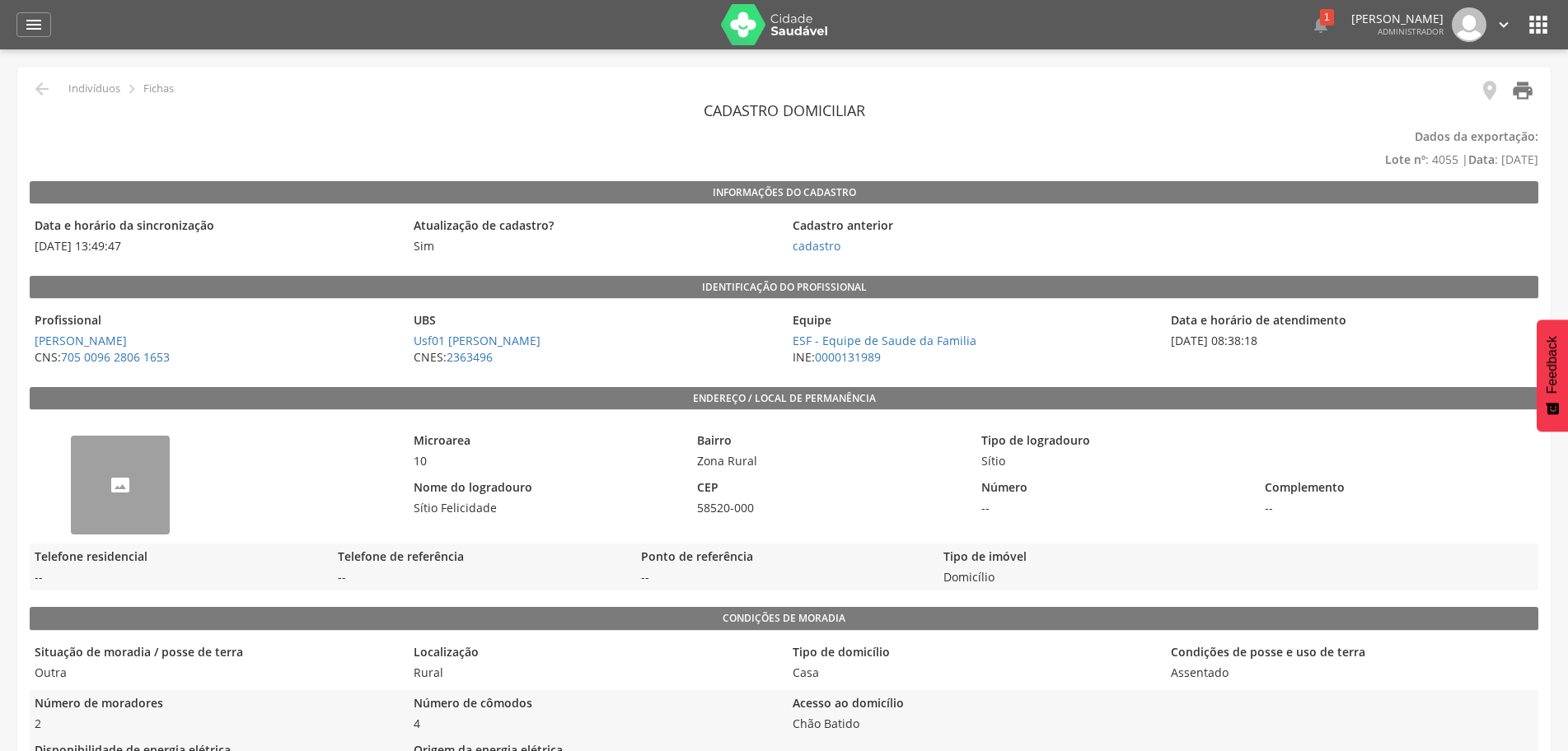
click at [1518, 95] on icon "" at bounding box center [1522, 90] width 23 height 23
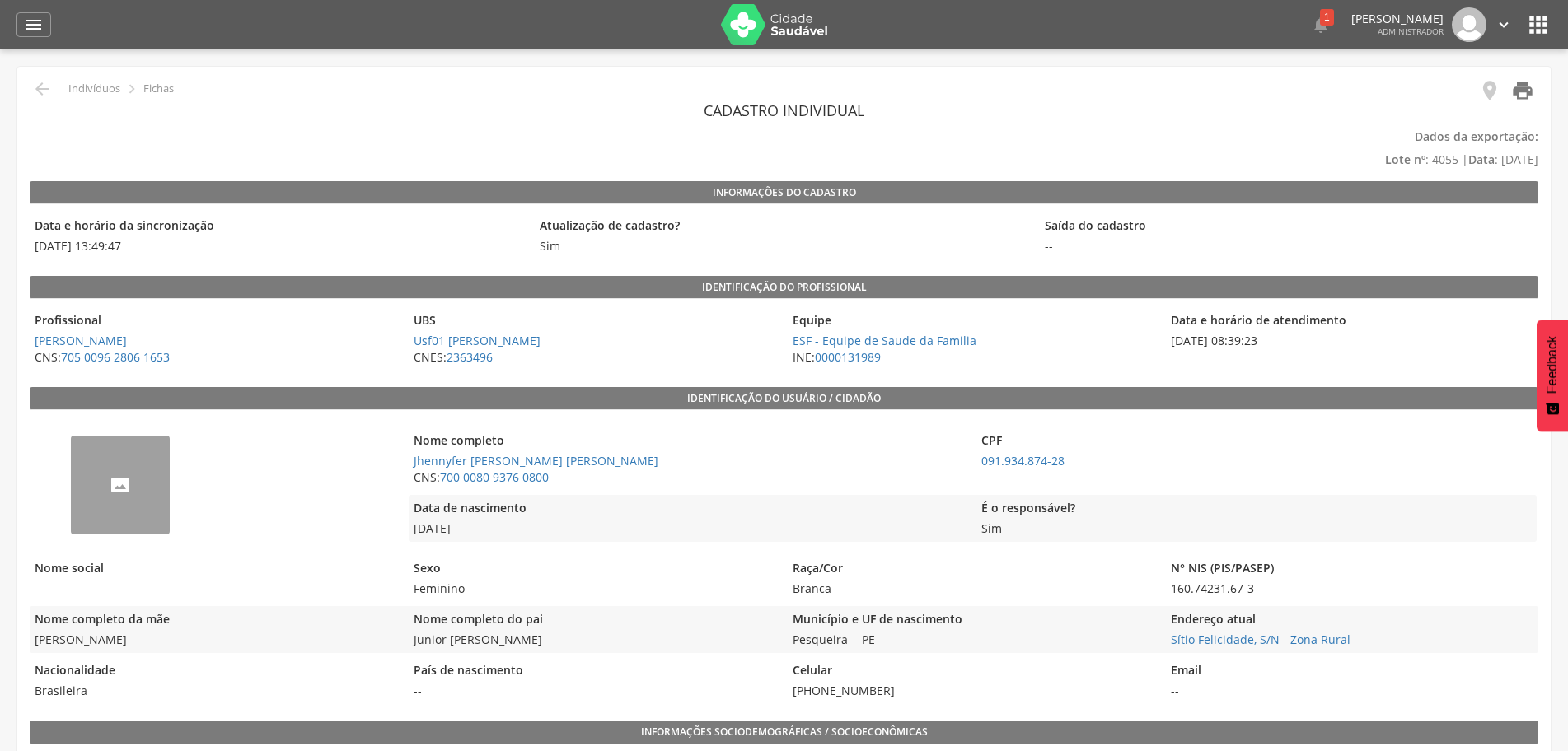
click at [1531, 88] on icon "" at bounding box center [1522, 90] width 23 height 23
